Goal: Information Seeking & Learning: Learn about a topic

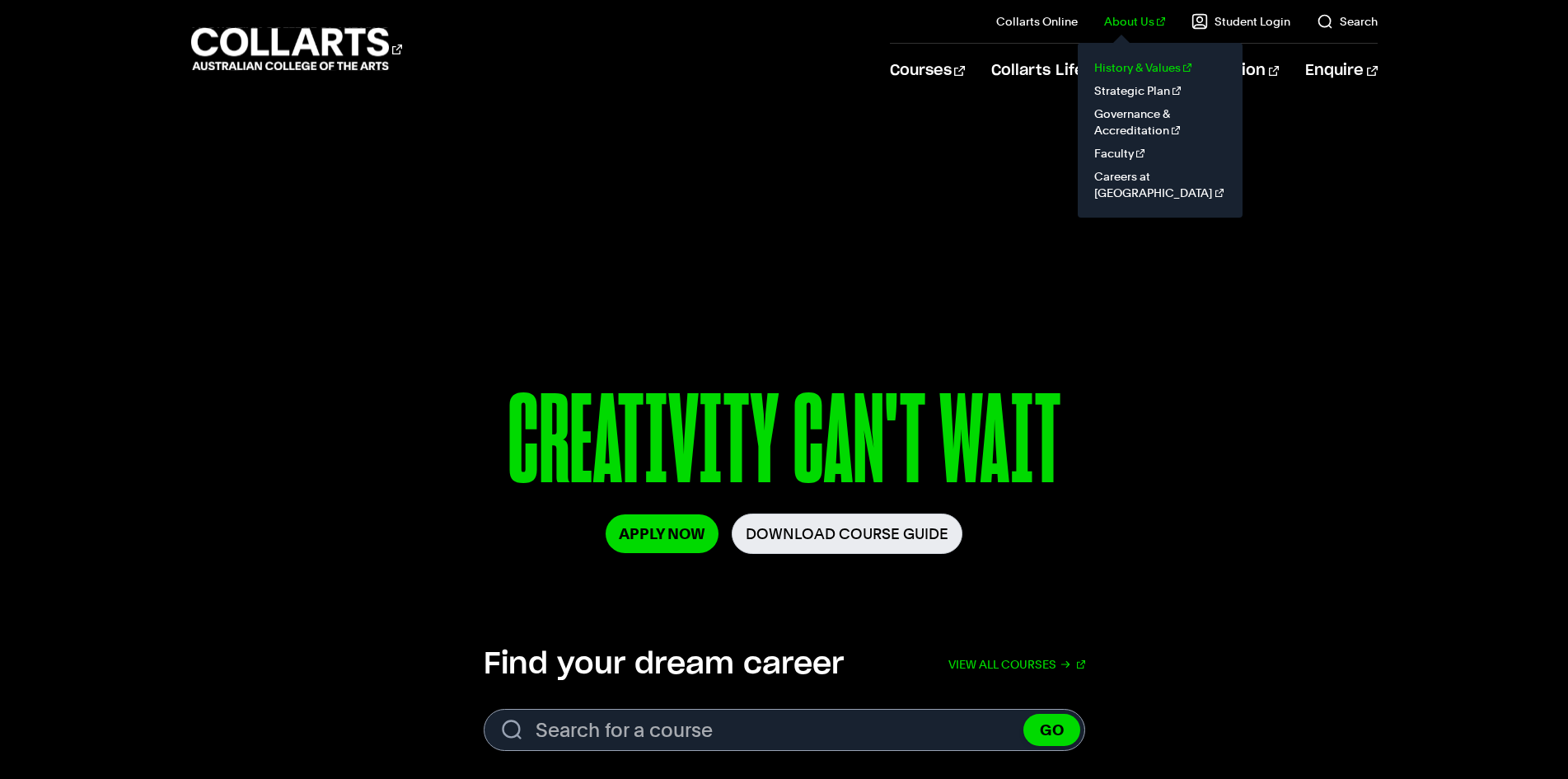
click at [1144, 72] on link "History & Values" at bounding box center [1160, 68] width 138 height 23
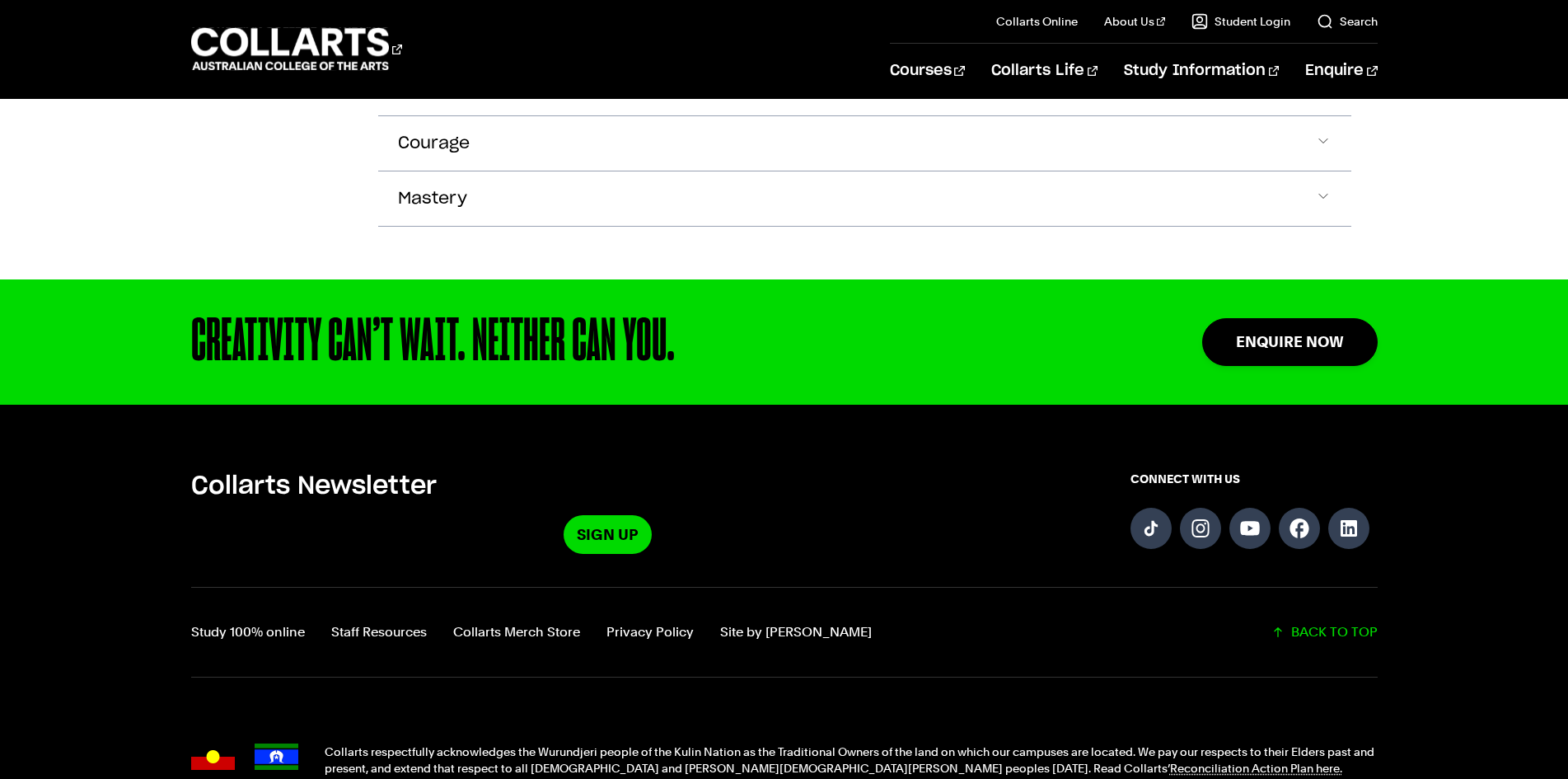
scroll to position [1872, 0]
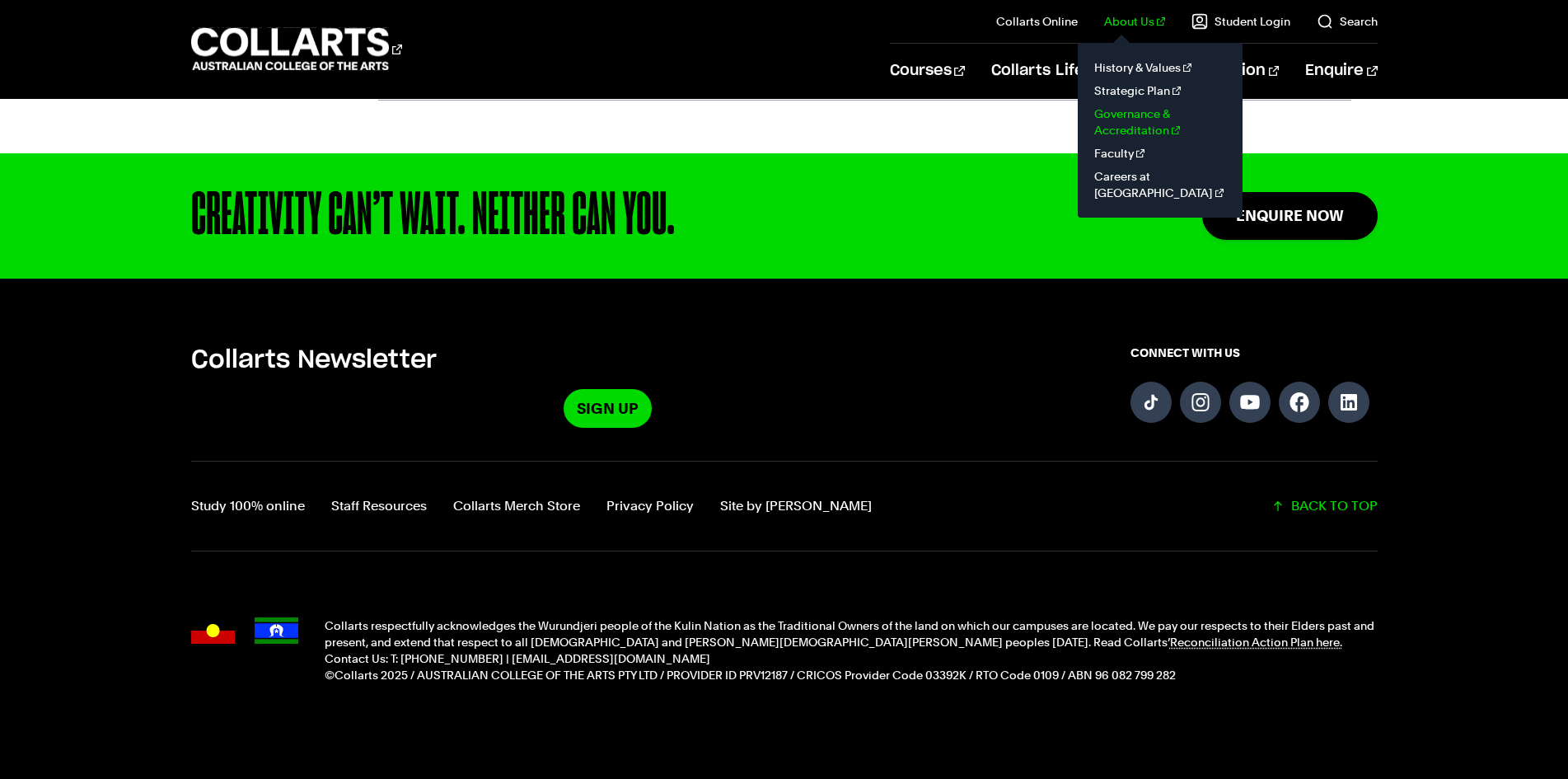
click at [1136, 123] on link "Governance & Accreditation" at bounding box center [1160, 122] width 138 height 39
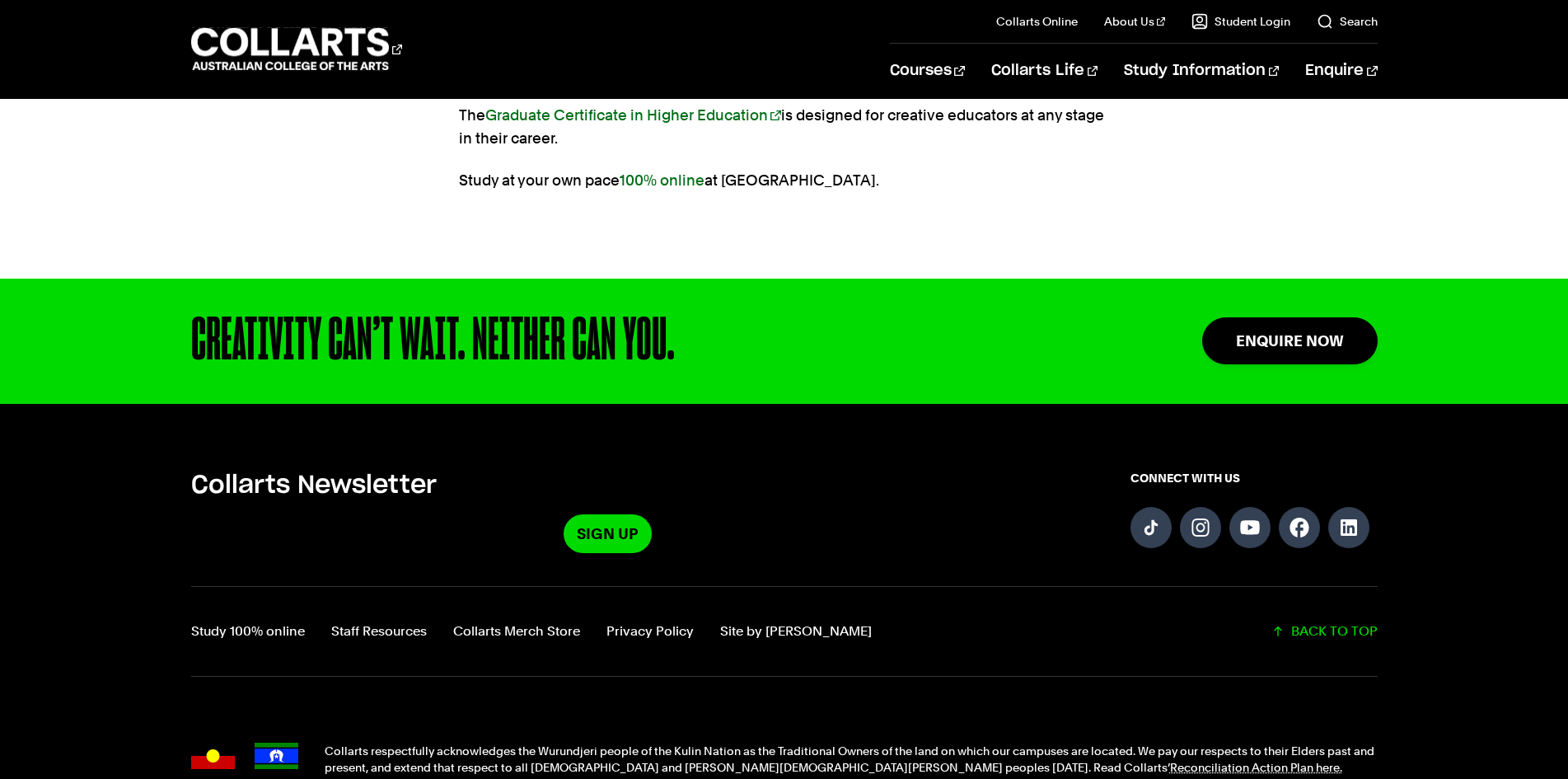
scroll to position [6394, 0]
